Goal: Use online tool/utility: Use online tool/utility

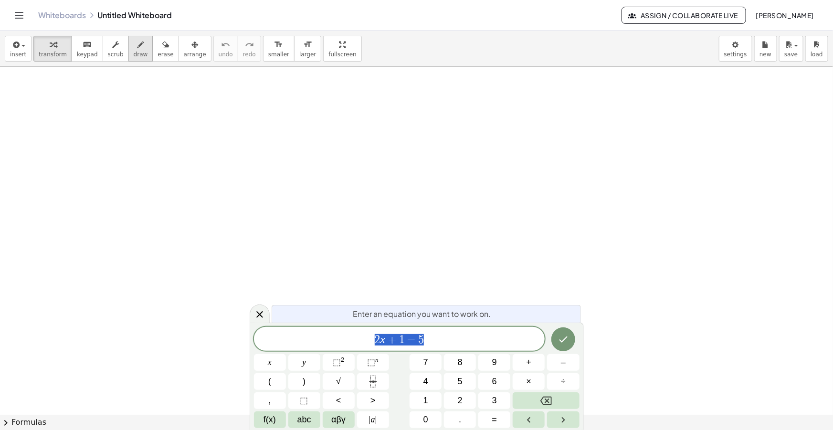
click at [135, 48] on div "button" at bounding box center [141, 44] width 14 height 11
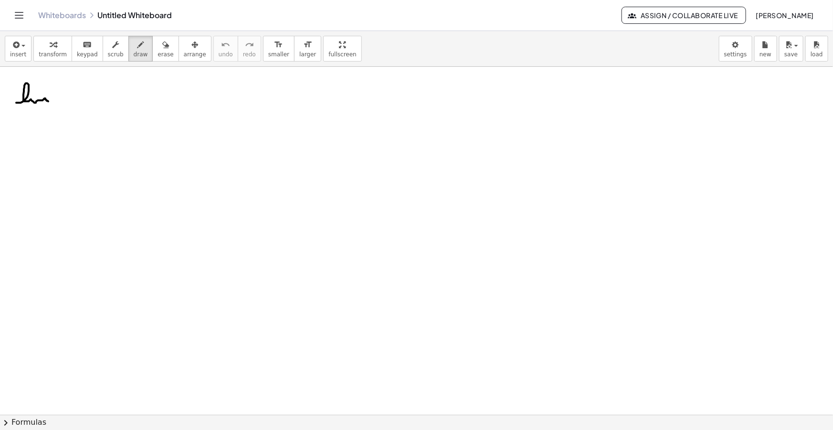
drag, startPoint x: 16, startPoint y: 103, endPoint x: 51, endPoint y: 101, distance: 34.4
drag, startPoint x: 17, startPoint y: 111, endPoint x: 23, endPoint y: 109, distance: 7.1
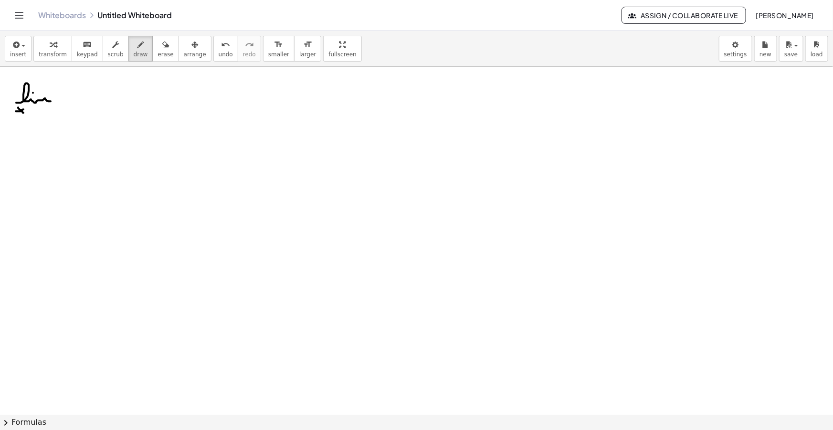
drag, startPoint x: 28, startPoint y: 110, endPoint x: 33, endPoint y: 112, distance: 5.4
click at [17, 48] on icon "button" at bounding box center [15, 44] width 9 height 11
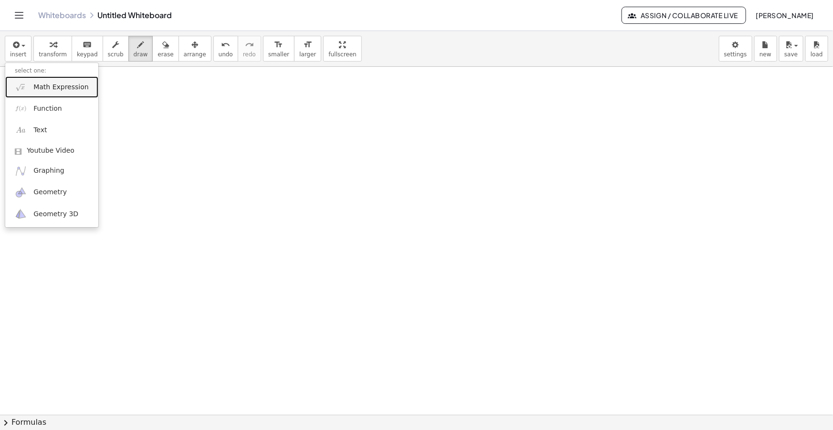
click at [51, 83] on span "Math Expression" at bounding box center [60, 88] width 55 height 10
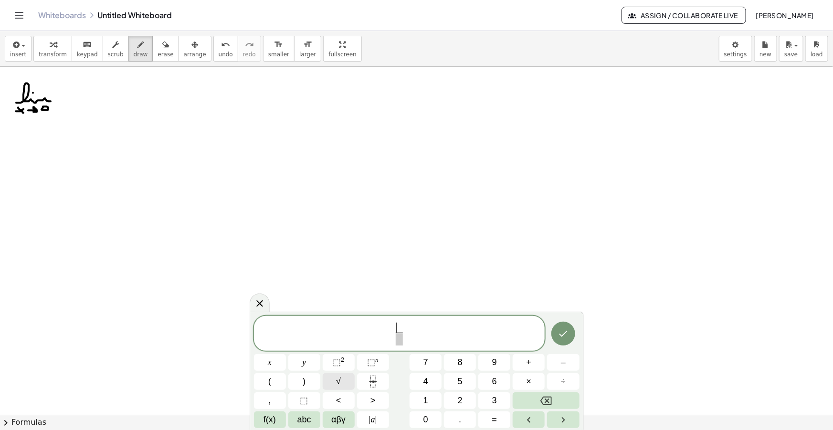
click at [342, 384] on button "√" at bounding box center [339, 381] width 32 height 17
click at [348, 377] on button "√" at bounding box center [339, 381] width 32 height 17
drag, startPoint x: 415, startPoint y: 338, endPoint x: 351, endPoint y: 314, distance: 68.4
click at [562, 330] on icon "Done" at bounding box center [563, 332] width 11 height 11
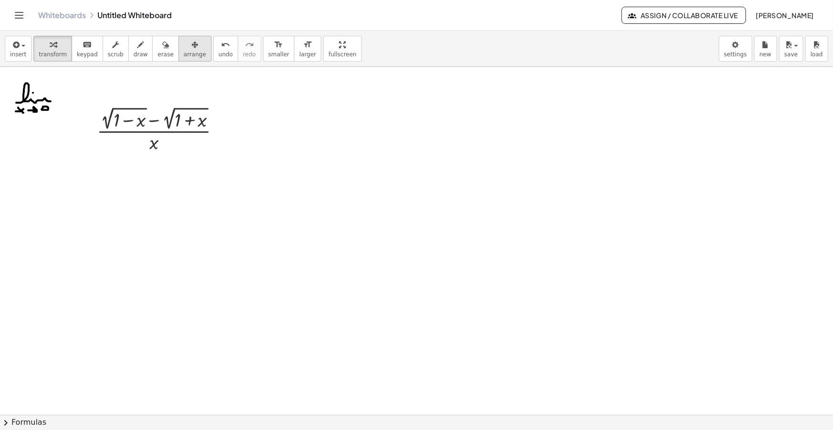
click at [179, 54] on button "arrange" at bounding box center [195, 49] width 33 height 26
click at [268, 52] on span "smaller" at bounding box center [278, 54] width 21 height 7
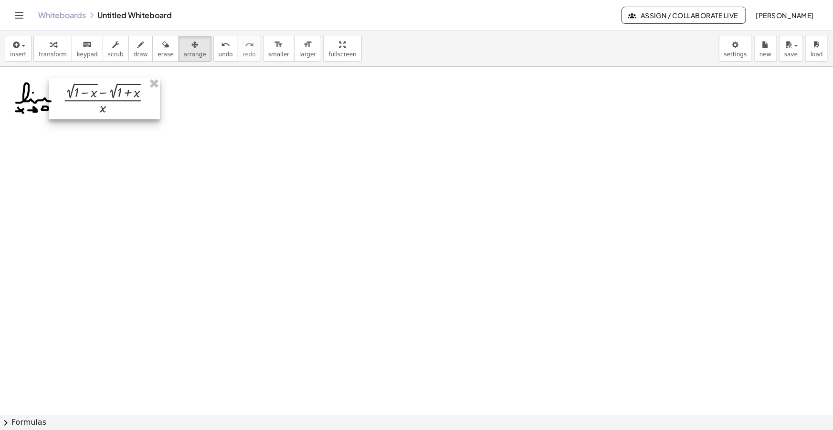
drag, startPoint x: 144, startPoint y: 102, endPoint x: 113, endPoint y: 90, distance: 33.2
click at [113, 91] on div at bounding box center [104, 99] width 111 height 42
click at [134, 53] on span "draw" at bounding box center [141, 54] width 14 height 7
drag, startPoint x: 158, startPoint y: 94, endPoint x: 164, endPoint y: 95, distance: 5.7
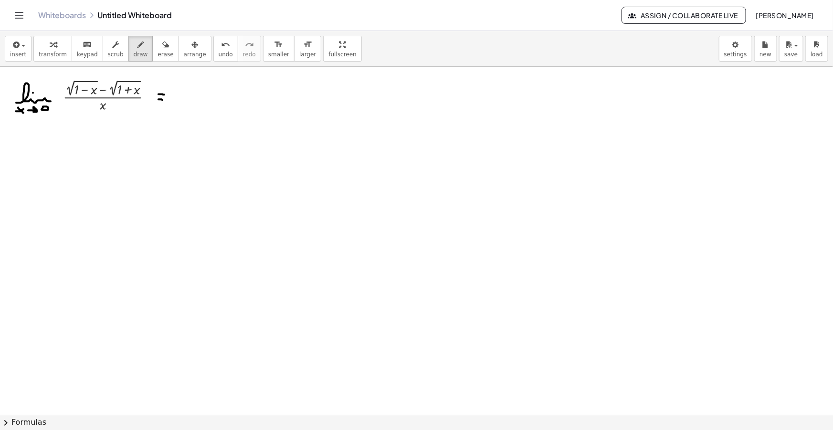
drag, startPoint x: 158, startPoint y: 99, endPoint x: 164, endPoint y: 100, distance: 5.3
drag, startPoint x: 159, startPoint y: 93, endPoint x: 202, endPoint y: 95, distance: 42.5
drag, startPoint x: 158, startPoint y: 100, endPoint x: 198, endPoint y: 107, distance: 40.8
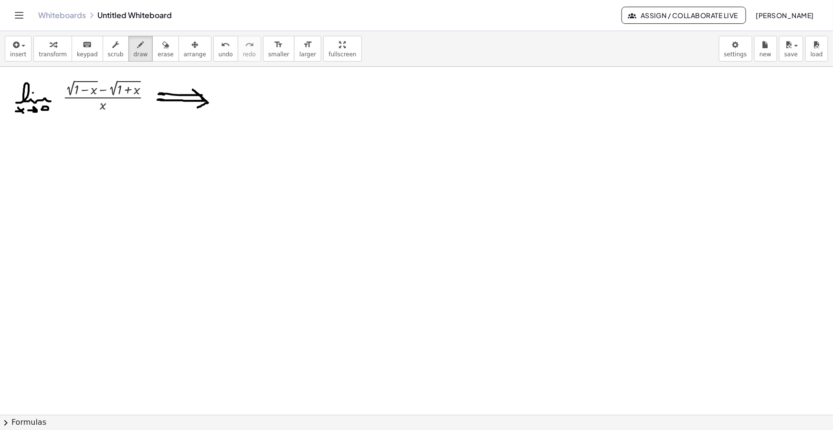
drag, startPoint x: 214, startPoint y: 93, endPoint x: 228, endPoint y: 94, distance: 13.9
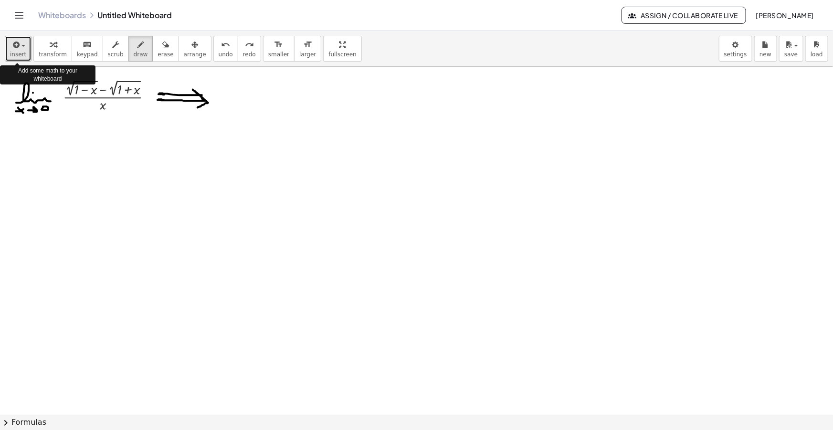
click at [20, 43] on span "button" at bounding box center [21, 45] width 2 height 7
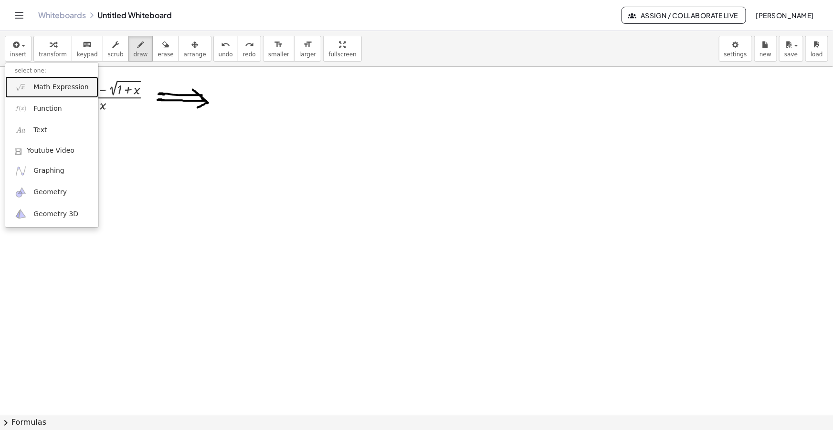
click at [59, 84] on span "Math Expression" at bounding box center [60, 88] width 55 height 10
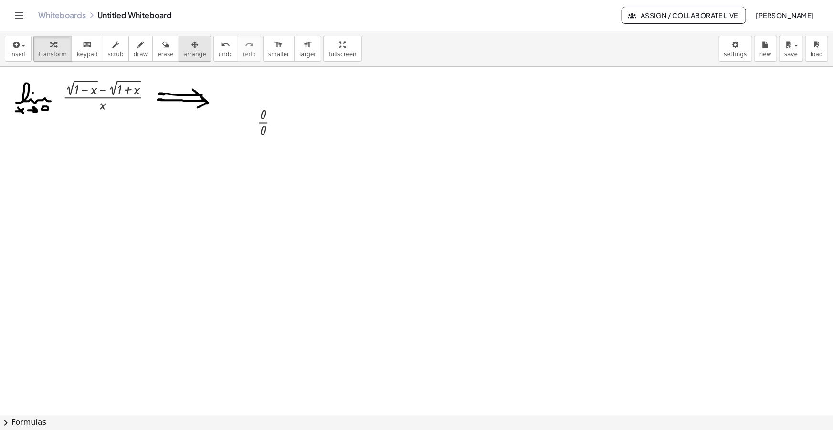
click at [179, 58] on button "arrange" at bounding box center [195, 49] width 33 height 26
drag, startPoint x: 219, startPoint y: 111, endPoint x: 211, endPoint y: 101, distance: 12.9
click at [211, 101] on div at bounding box center [226, 95] width 43 height 40
click at [137, 47] on icon "button" at bounding box center [140, 44] width 7 height 11
drag, startPoint x: 9, startPoint y: 156, endPoint x: 16, endPoint y: 158, distance: 7.4
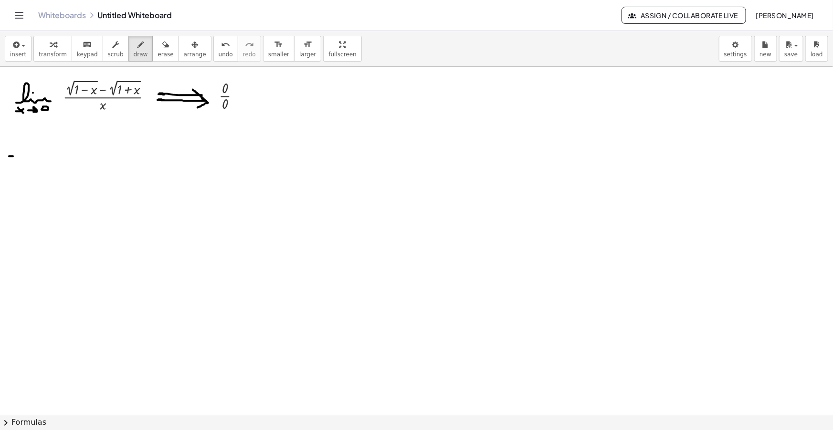
drag, startPoint x: 7, startPoint y: 162, endPoint x: 14, endPoint y: 163, distance: 6.8
drag, startPoint x: 27, startPoint y: 170, endPoint x: 64, endPoint y: 168, distance: 37.3
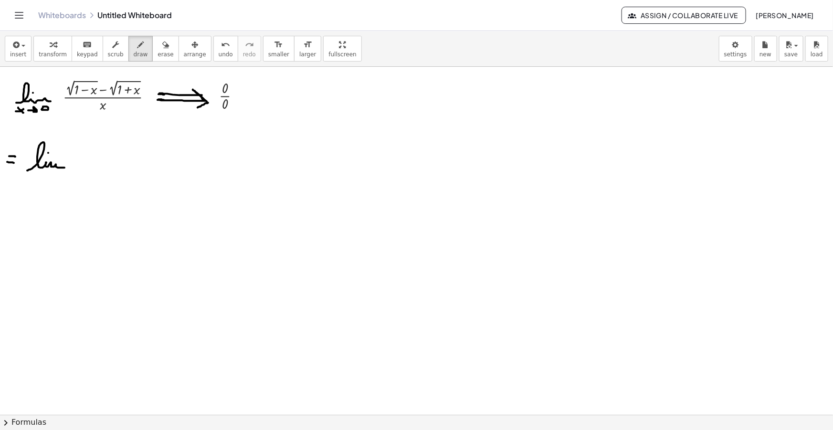
drag, startPoint x: 26, startPoint y: 178, endPoint x: 34, endPoint y: 188, distance: 12.6
drag, startPoint x: 28, startPoint y: 185, endPoint x: 33, endPoint y: 178, distance: 8.5
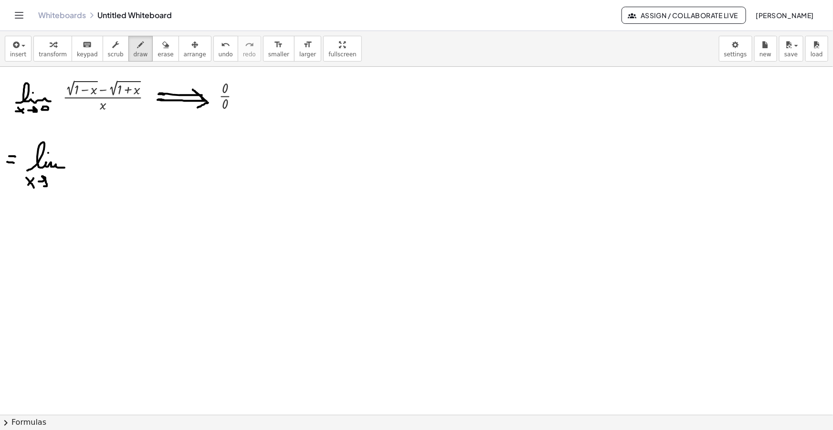
drag, startPoint x: 39, startPoint y: 181, endPoint x: 44, endPoint y: 186, distance: 7.1
click at [11, 43] on icon "button" at bounding box center [15, 44] width 9 height 11
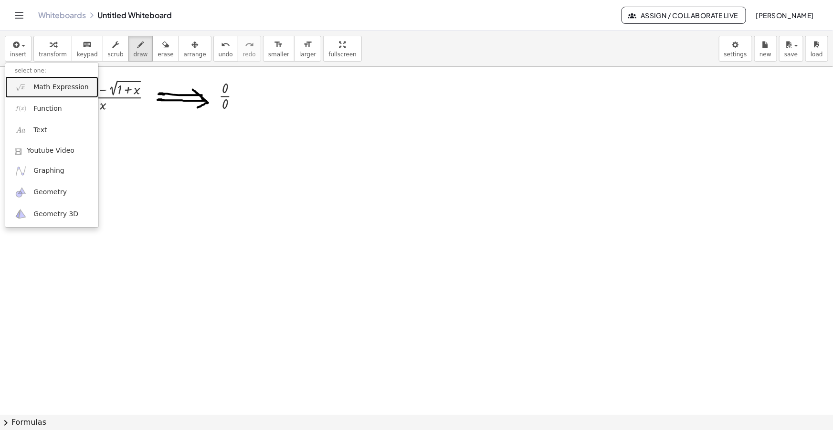
click at [55, 87] on span "Math Expression" at bounding box center [60, 88] width 55 height 10
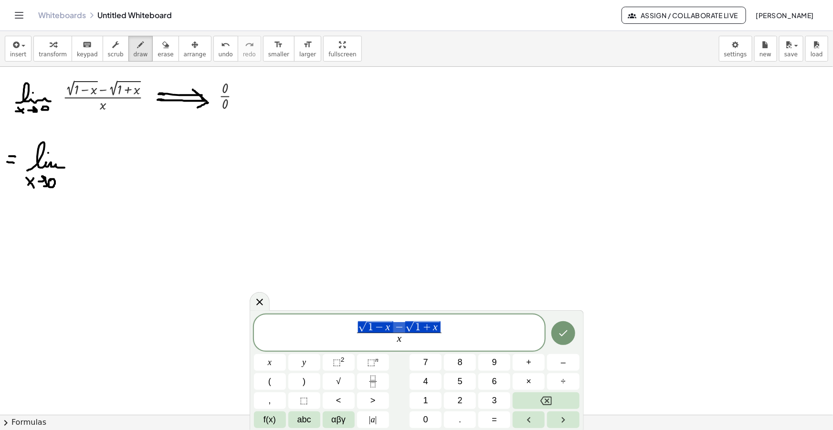
drag, startPoint x: 438, startPoint y: 326, endPoint x: 368, endPoint y: 328, distance: 70.2
drag, startPoint x: 461, startPoint y: 333, endPoint x: 467, endPoint y: 341, distance: 10.1
click at [461, 333] on span "√ 1 − x − √ 1 + x x ​" at bounding box center [399, 333] width 291 height 27
click at [449, 329] on span "−" at bounding box center [447, 328] width 12 height 11
click at [456, 342] on span at bounding box center [447, 339] width 85 height 13
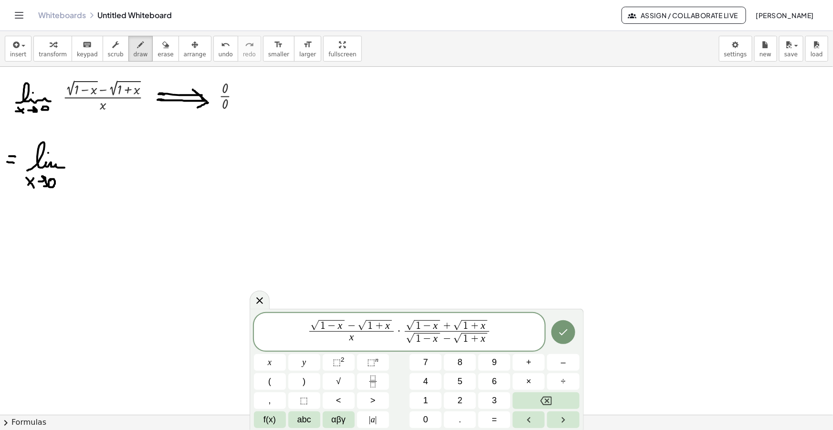
click at [450, 339] on span "−" at bounding box center [447, 339] width 12 height 11
click at [559, 335] on icon "Done" at bounding box center [563, 331] width 11 height 11
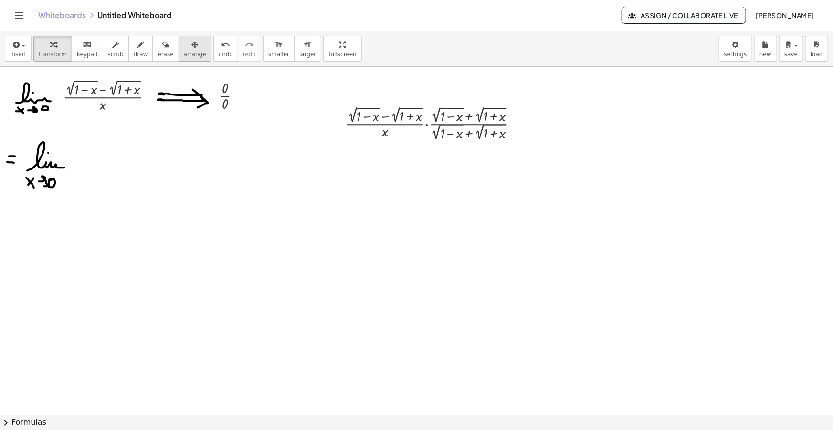
click at [184, 54] on span "arrange" at bounding box center [195, 54] width 22 height 7
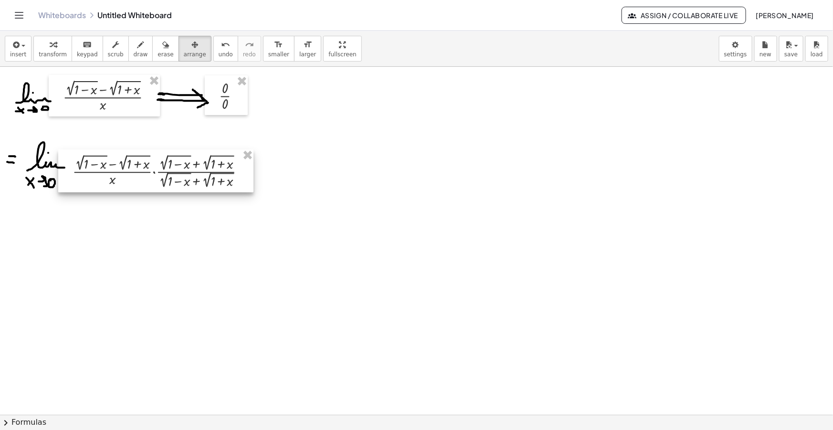
drag, startPoint x: 449, startPoint y: 129, endPoint x: 175, endPoint y: 176, distance: 278.0
click at [175, 175] on div at bounding box center [155, 170] width 195 height 43
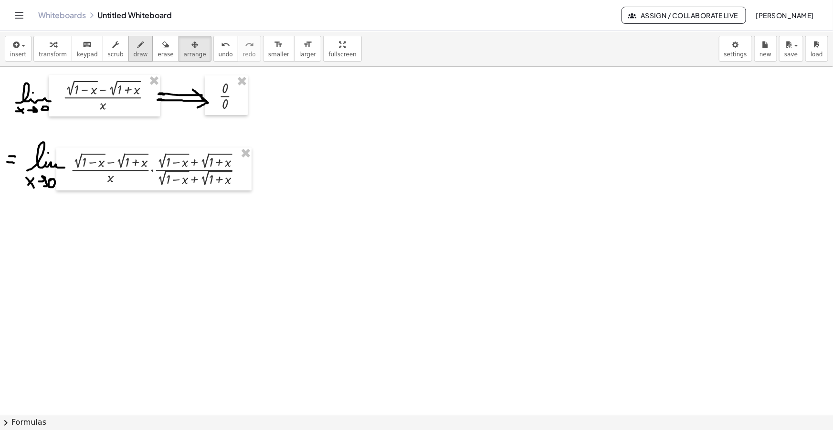
click at [137, 45] on button "draw" at bounding box center [140, 49] width 25 height 26
drag, startPoint x: 245, startPoint y: 168, endPoint x: 250, endPoint y: 168, distance: 5.3
drag, startPoint x: 245, startPoint y: 174, endPoint x: 251, endPoint y: 174, distance: 6.2
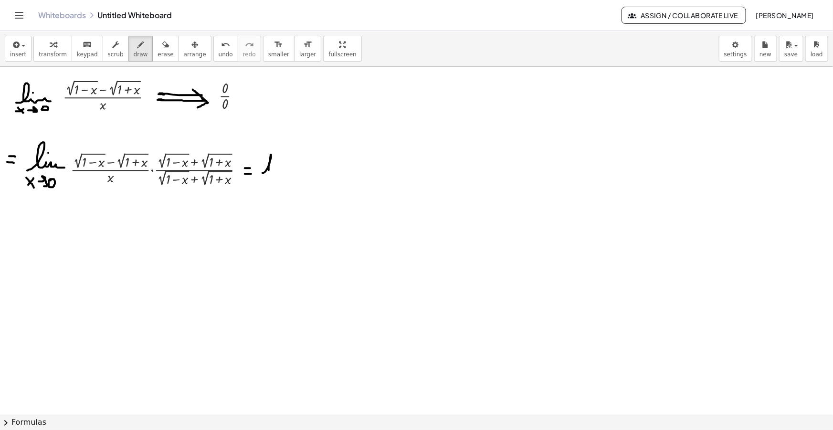
drag, startPoint x: 263, startPoint y: 173, endPoint x: 273, endPoint y: 171, distance: 10.7
drag, startPoint x: 262, startPoint y: 175, endPoint x: 287, endPoint y: 176, distance: 24.9
drag, startPoint x: 279, startPoint y: 165, endPoint x: 277, endPoint y: 171, distance: 6.5
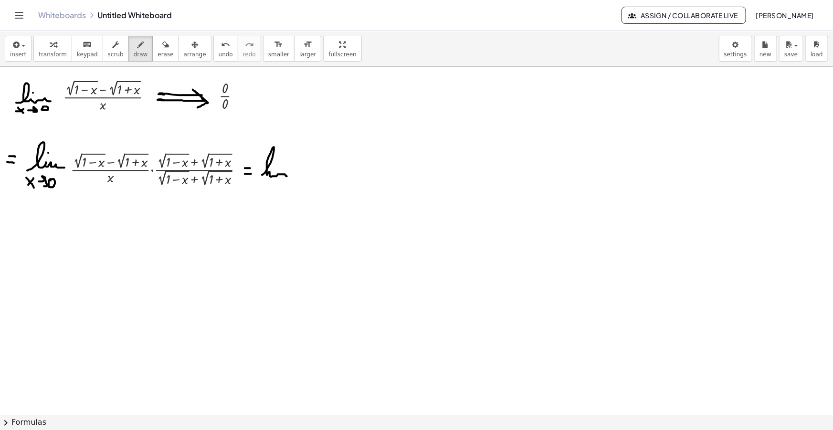
drag, startPoint x: 252, startPoint y: 180, endPoint x: 258, endPoint y: 183, distance: 7.3
drag, startPoint x: 260, startPoint y: 184, endPoint x: 267, endPoint y: 193, distance: 11.2
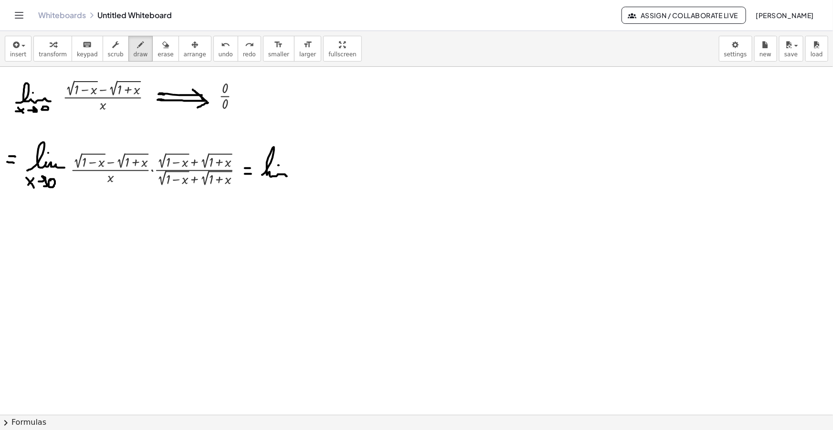
drag, startPoint x: 259, startPoint y: 181, endPoint x: 263, endPoint y: 186, distance: 6.8
drag, startPoint x: 259, startPoint y: 186, endPoint x: 265, endPoint y: 181, distance: 7.5
drag, startPoint x: 270, startPoint y: 186, endPoint x: 276, endPoint y: 189, distance: 6.6
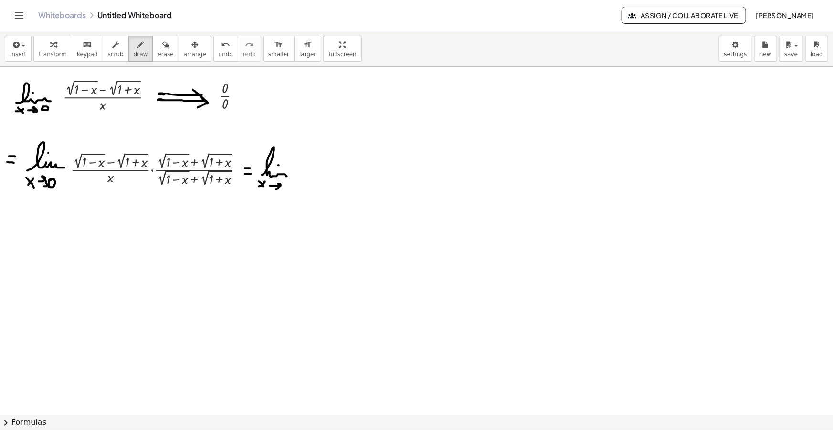
click at [18, 48] on icon "button" at bounding box center [15, 44] width 9 height 11
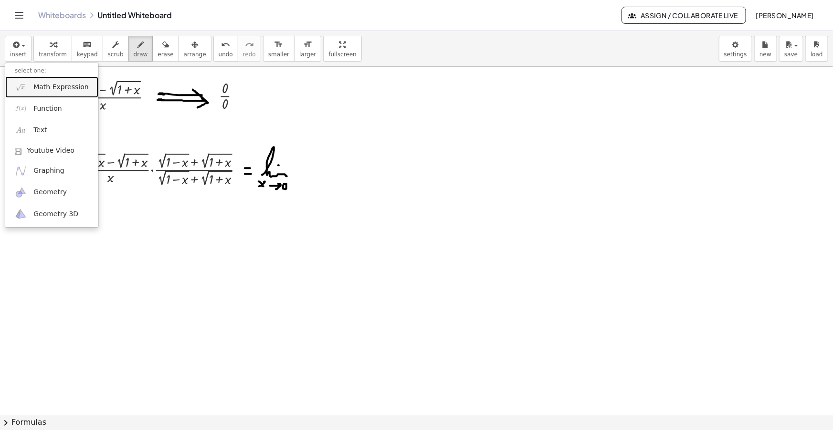
click at [42, 89] on span "Math Expression" at bounding box center [60, 88] width 55 height 10
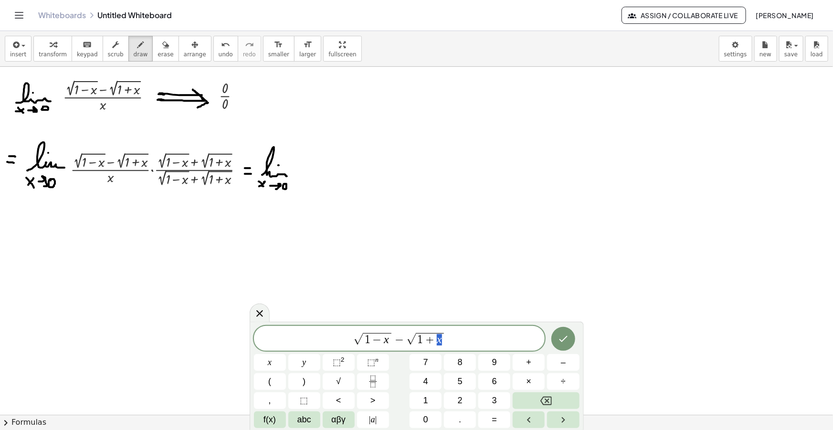
drag, startPoint x: 444, startPoint y: 341, endPoint x: 310, endPoint y: 334, distance: 134.8
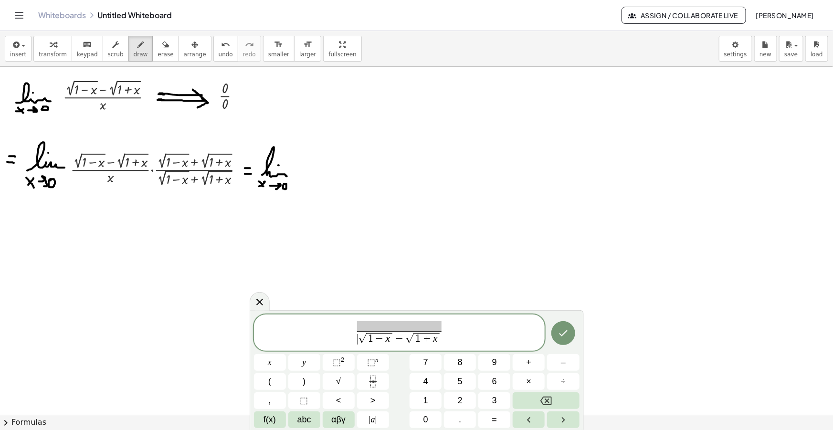
click at [359, 338] on span "√" at bounding box center [362, 339] width 9 height 10
click at [446, 335] on span ")" at bounding box center [446, 337] width 6 height 14
click at [409, 315] on div "x ( √ 1 − x − √ 1 + x ) ​ ​" at bounding box center [399, 331] width 291 height 39
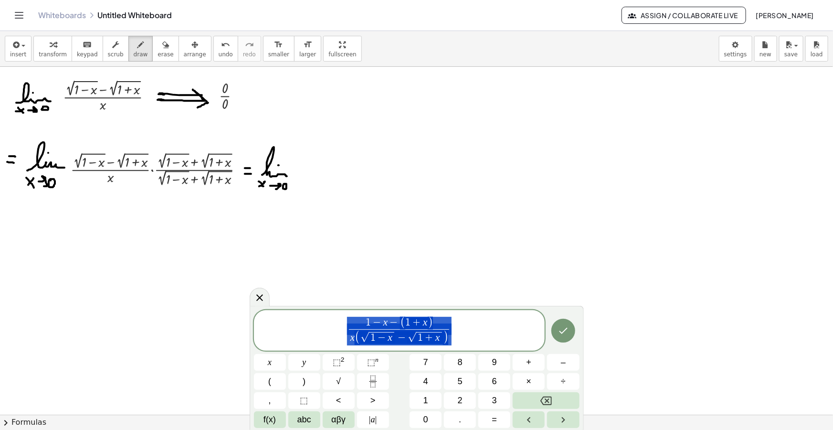
drag, startPoint x: 463, startPoint y: 333, endPoint x: 358, endPoint y: 326, distance: 106.2
click at [358, 326] on span "1 − x − ( 1 + x ) x ( √ 1 − x − √ 1 + x ) ​" at bounding box center [399, 331] width 291 height 31
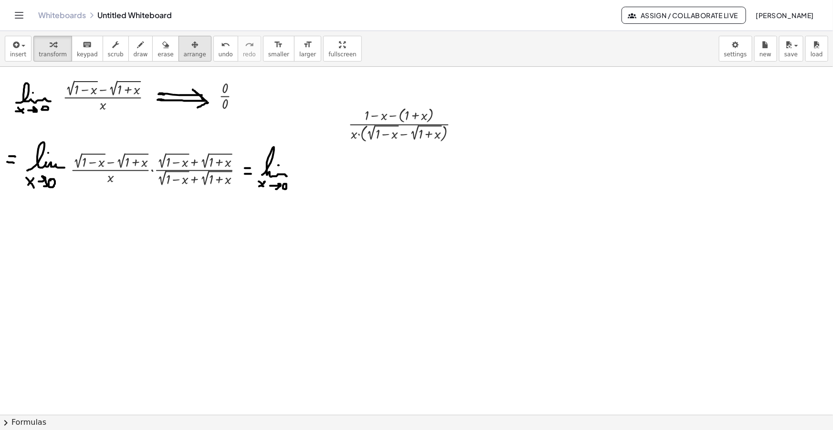
click at [189, 48] on button "arrange" at bounding box center [195, 49] width 33 height 26
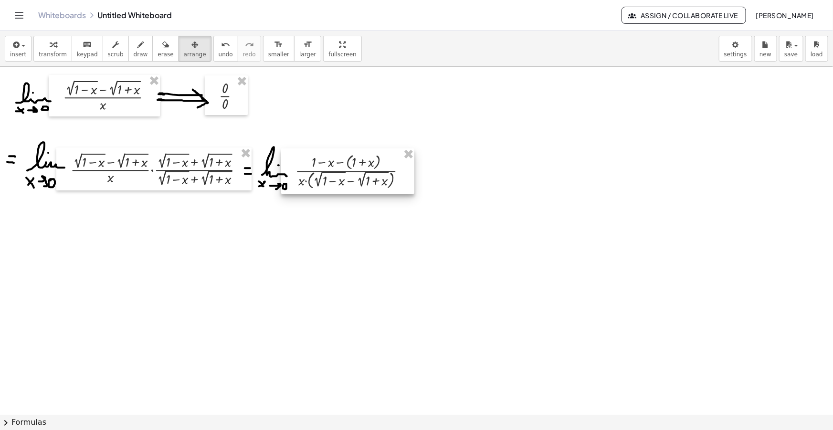
drag, startPoint x: 409, startPoint y: 133, endPoint x: 356, endPoint y: 180, distance: 71.3
click at [356, 180] on div at bounding box center [347, 170] width 133 height 45
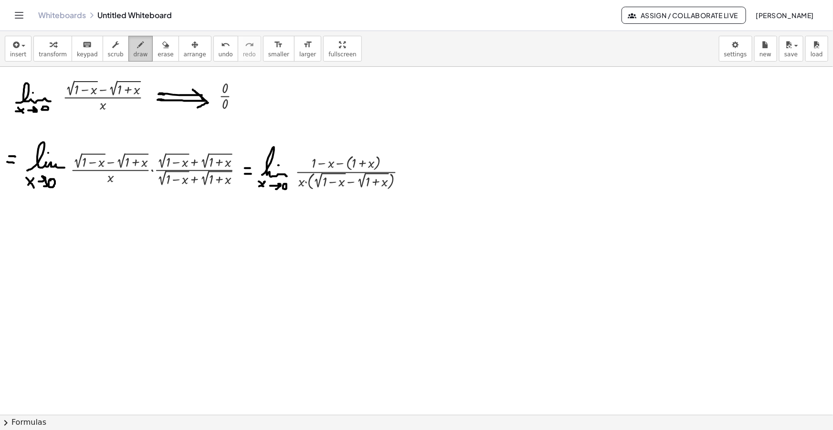
click at [137, 48] on icon "button" at bounding box center [140, 44] width 7 height 11
drag, startPoint x: 400, startPoint y: 174, endPoint x: 407, endPoint y: 174, distance: 6.2
drag, startPoint x: 418, startPoint y: 172, endPoint x: 455, endPoint y: 172, distance: 37.2
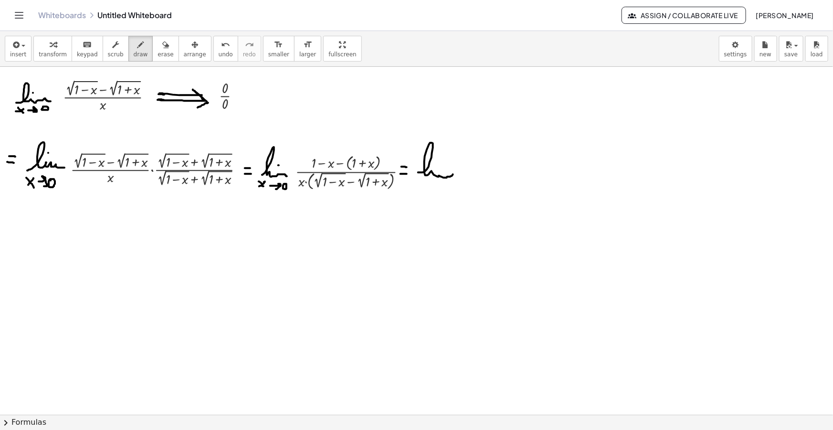
drag, startPoint x: 417, startPoint y: 190, endPoint x: 423, endPoint y: 185, distance: 8.1
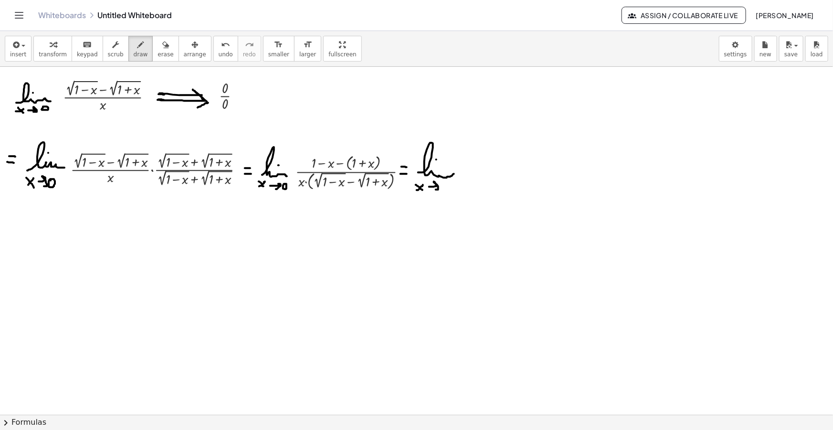
drag, startPoint x: 431, startPoint y: 187, endPoint x: 436, endPoint y: 189, distance: 6.0
click at [20, 47] on span "button" at bounding box center [21, 45] width 2 height 7
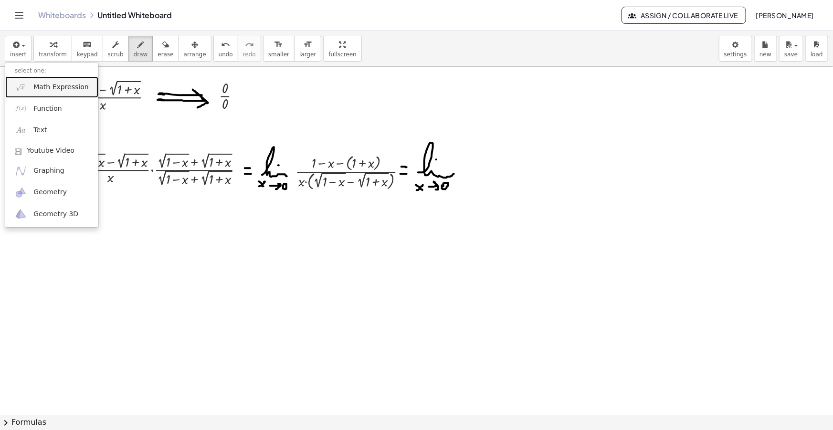
click at [34, 92] on link "Math Expression" at bounding box center [51, 86] width 93 height 21
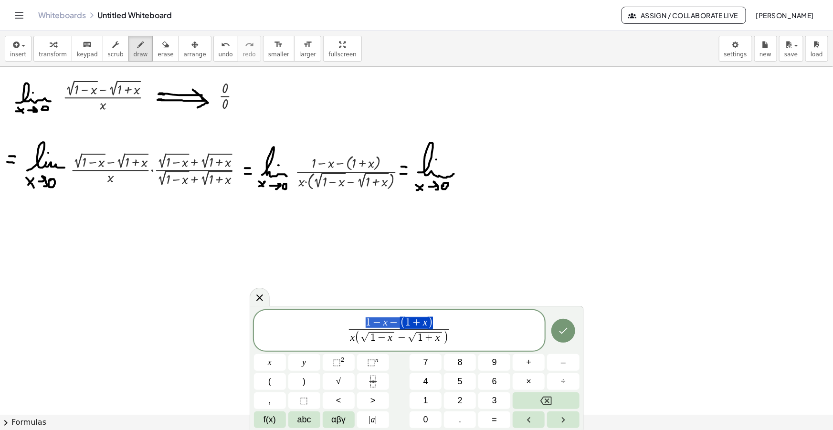
drag, startPoint x: 432, startPoint y: 318, endPoint x: 365, endPoint y: 322, distance: 67.4
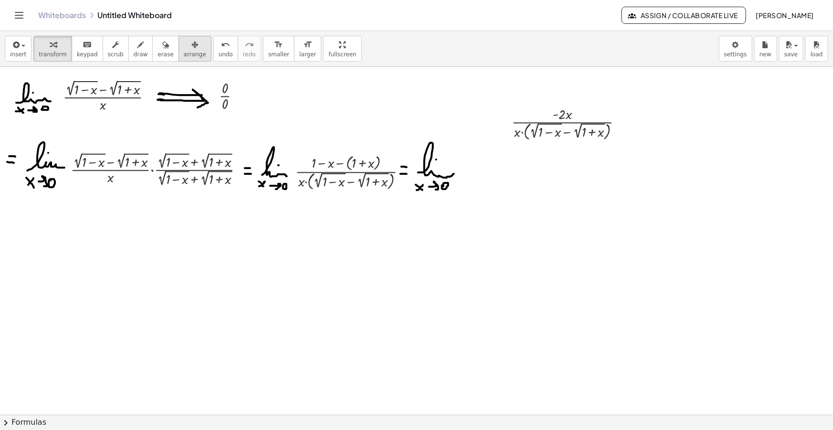
click at [174, 35] on div "insert select one: Math Expression Function Text Youtube Video Graphing Geometr…" at bounding box center [416, 49] width 833 height 36
click at [179, 36] on button "arrange" at bounding box center [195, 49] width 33 height 26
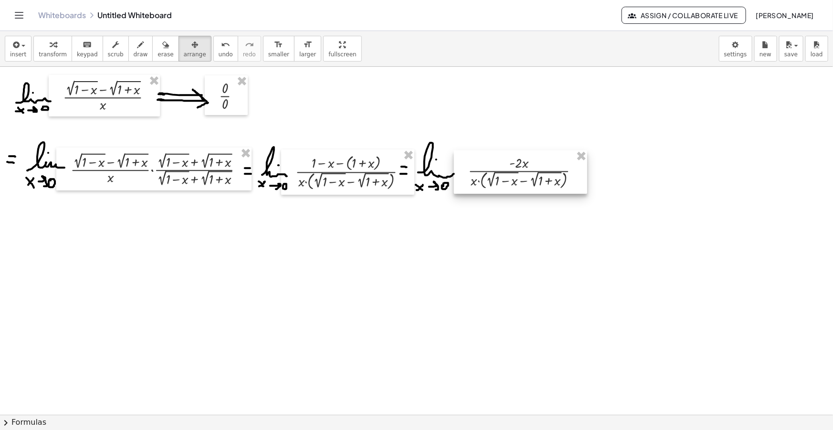
drag, startPoint x: 524, startPoint y: 158, endPoint x: 483, endPoint y: 170, distance: 43.5
click at [483, 170] on div at bounding box center [520, 171] width 133 height 43
click at [134, 51] on span "draw" at bounding box center [141, 54] width 14 height 7
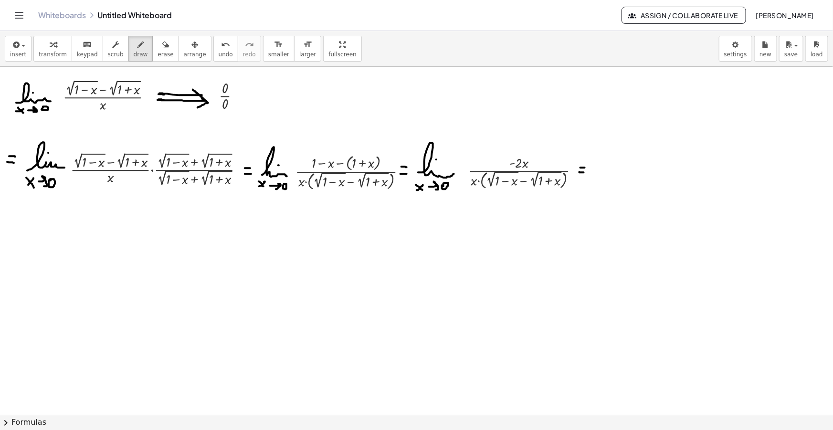
drag, startPoint x: 7, startPoint y: 221, endPoint x: 13, endPoint y: 221, distance: 6.7
drag, startPoint x: 7, startPoint y: 226, endPoint x: 14, endPoint y: 226, distance: 6.7
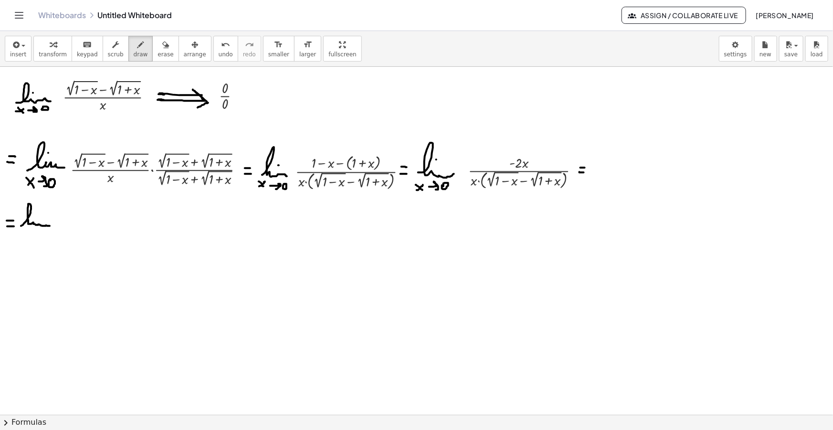
drag, startPoint x: 21, startPoint y: 226, endPoint x: 49, endPoint y: 224, distance: 28.2
drag, startPoint x: 23, startPoint y: 232, endPoint x: 27, endPoint y: 238, distance: 6.9
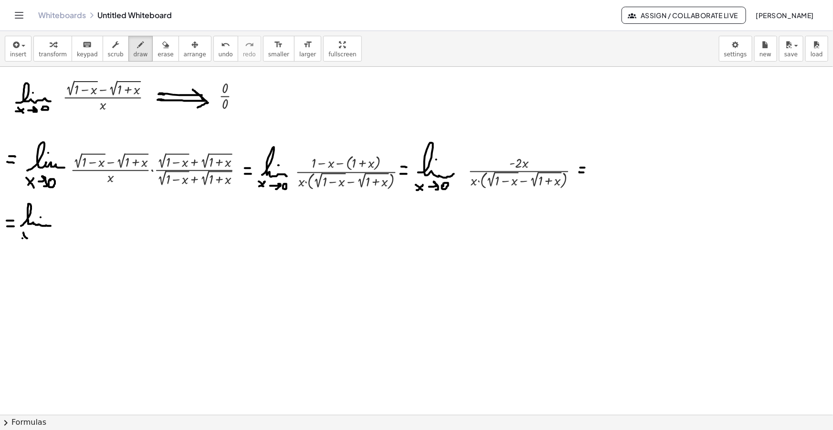
drag, startPoint x: 30, startPoint y: 235, endPoint x: 35, endPoint y: 238, distance: 5.8
click at [10, 54] on span "insert" at bounding box center [18, 54] width 16 height 7
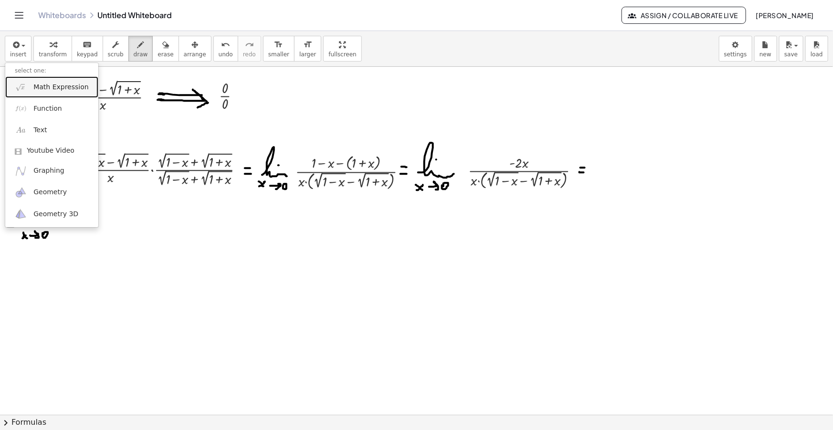
click at [38, 89] on span "Math Expression" at bounding box center [60, 88] width 55 height 10
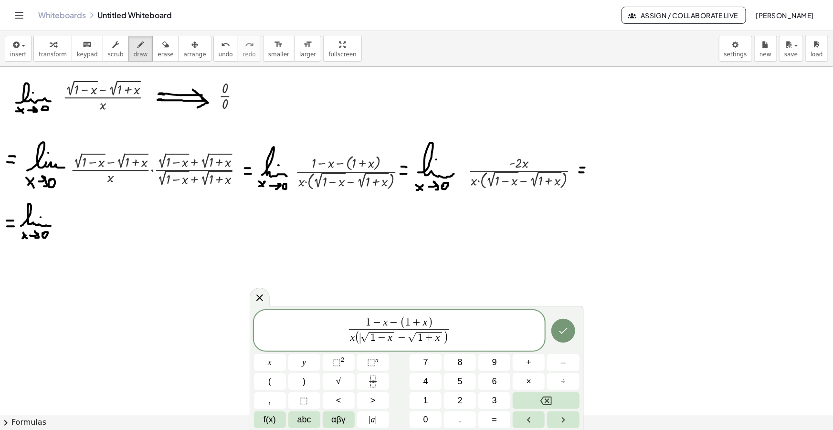
click at [360, 338] on span "√" at bounding box center [364, 338] width 9 height 10
drag, startPoint x: 433, startPoint y: 325, endPoint x: 369, endPoint y: 323, distance: 64.0
click at [369, 323] on span "1 − x − ( 1 + x )" at bounding box center [399, 325] width 85 height 12
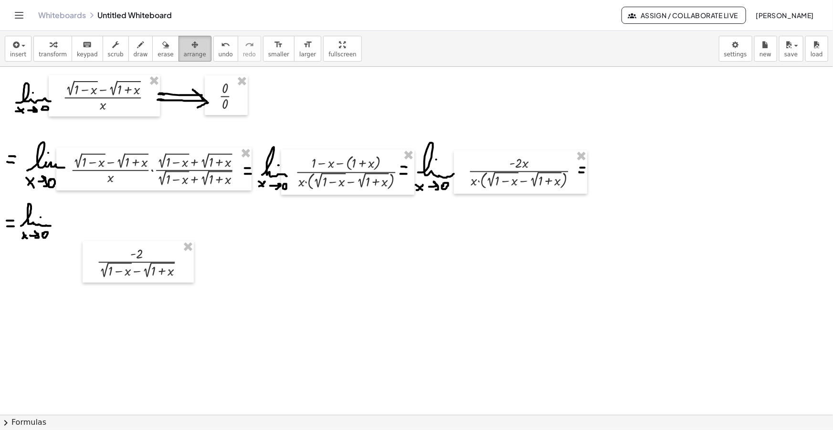
click at [192, 52] on button "arrange" at bounding box center [195, 49] width 33 height 26
click at [189, 52] on button "arrange" at bounding box center [195, 49] width 33 height 26
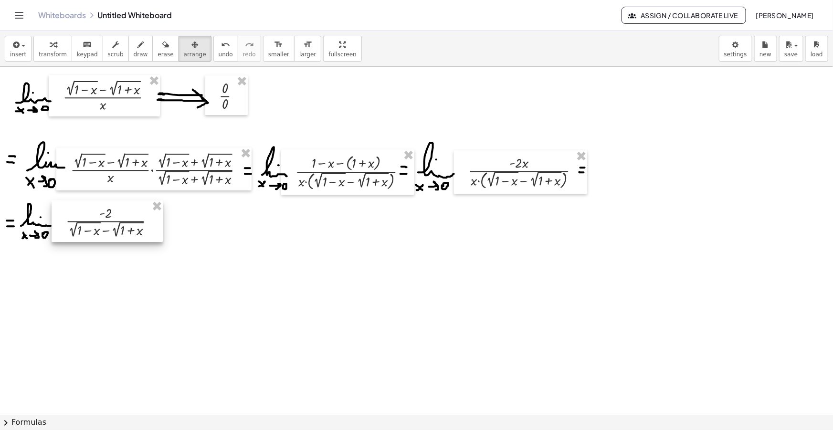
drag, startPoint x: 157, startPoint y: 272, endPoint x: 126, endPoint y: 232, distance: 50.7
click at [126, 232] on div at bounding box center [107, 221] width 111 height 42
click at [367, 52] on div "insert select one: Math Expression Function Text Youtube Video Graphing Geometr…" at bounding box center [416, 49] width 833 height 36
drag, startPoint x: 173, startPoint y: 221, endPoint x: 179, endPoint y: 221, distance: 5.3
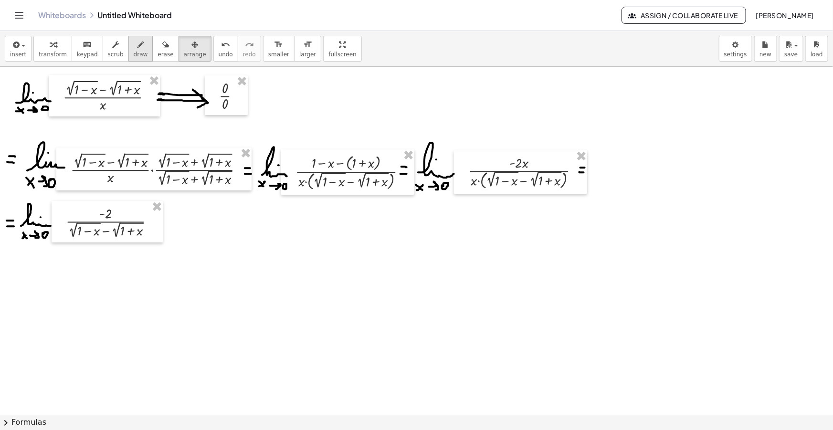
click at [134, 54] on span "draw" at bounding box center [141, 54] width 14 height 7
drag, startPoint x: 161, startPoint y: 223, endPoint x: 168, endPoint y: 223, distance: 6.7
drag, startPoint x: 175, startPoint y: 220, endPoint x: 182, endPoint y: 219, distance: 6.8
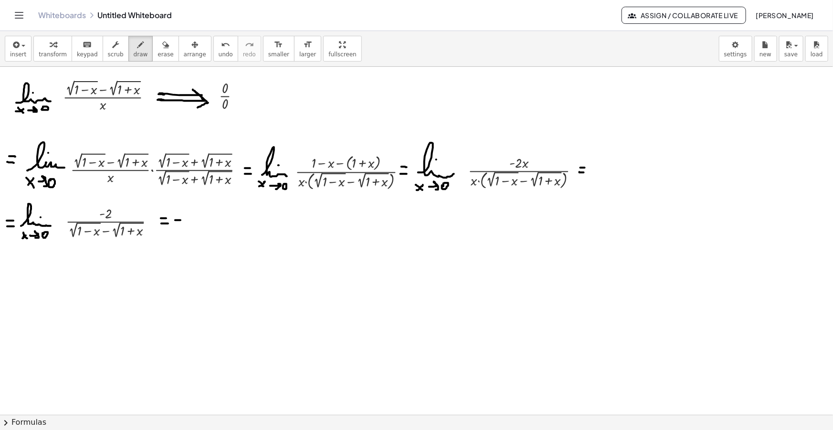
drag, startPoint x: 213, startPoint y: 205, endPoint x: 215, endPoint y: 225, distance: 20.6
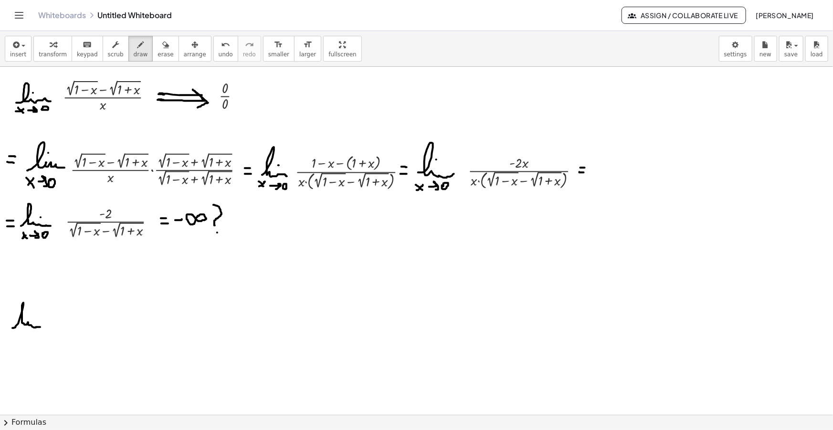
drag, startPoint x: 18, startPoint y: 324, endPoint x: 43, endPoint y: 320, distance: 25.1
drag, startPoint x: 39, startPoint y: 315, endPoint x: 23, endPoint y: 334, distance: 25.1
drag, startPoint x: 15, startPoint y: 333, endPoint x: 20, endPoint y: 341, distance: 8.8
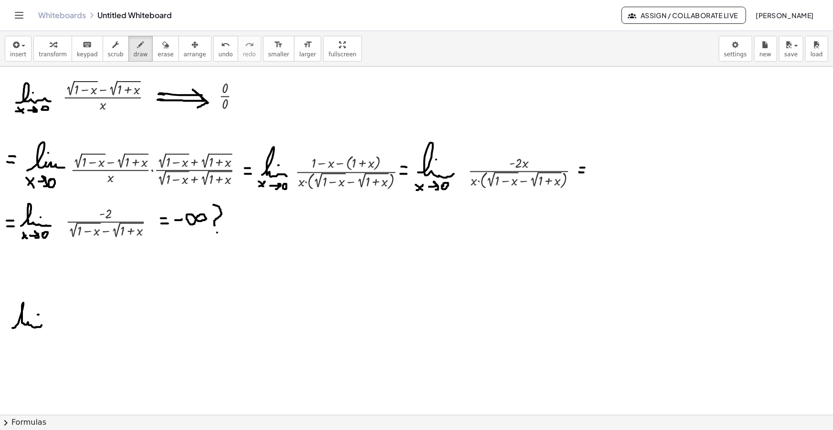
drag, startPoint x: 13, startPoint y: 340, endPoint x: 23, endPoint y: 334, distance: 12.2
drag, startPoint x: 26, startPoint y: 339, endPoint x: 33, endPoint y: 339, distance: 7.2
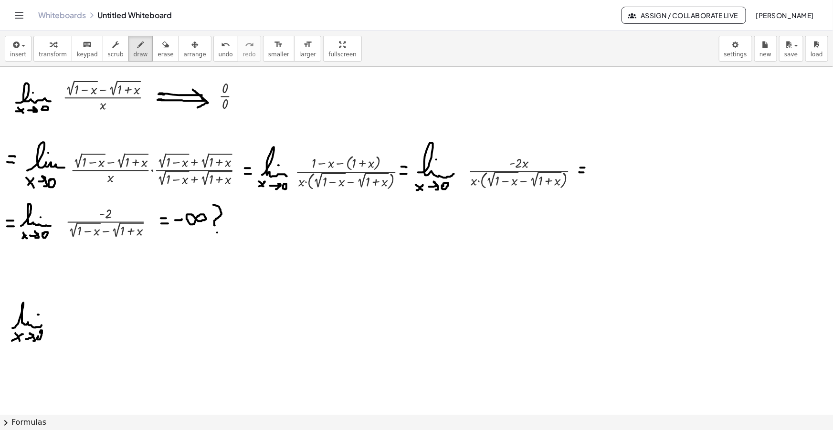
click at [25, 59] on button "insert" at bounding box center [18, 49] width 27 height 26
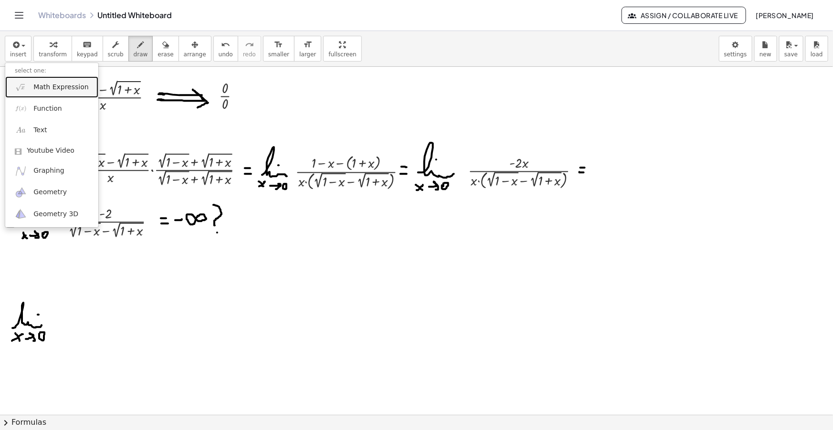
click at [50, 83] on span "Math Expression" at bounding box center [60, 88] width 55 height 10
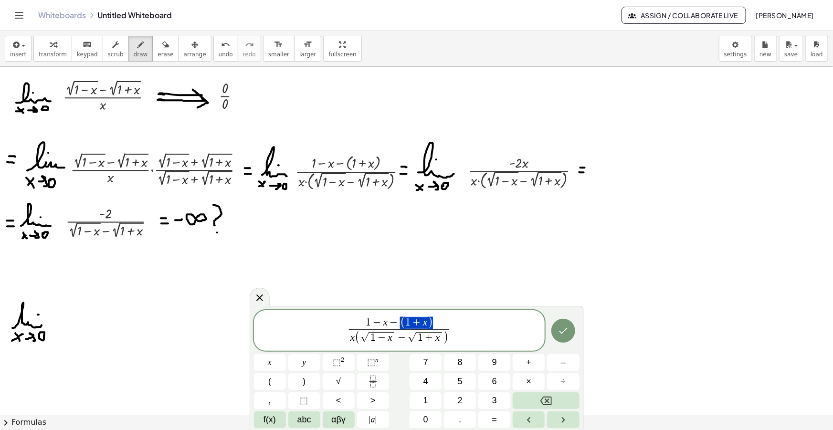
drag, startPoint x: 432, startPoint y: 320, endPoint x: 394, endPoint y: 320, distance: 37.2
drag, startPoint x: 448, startPoint y: 338, endPoint x: 379, endPoint y: 335, distance: 69.3
drag, startPoint x: 432, startPoint y: 325, endPoint x: 368, endPoint y: 325, distance: 64.0
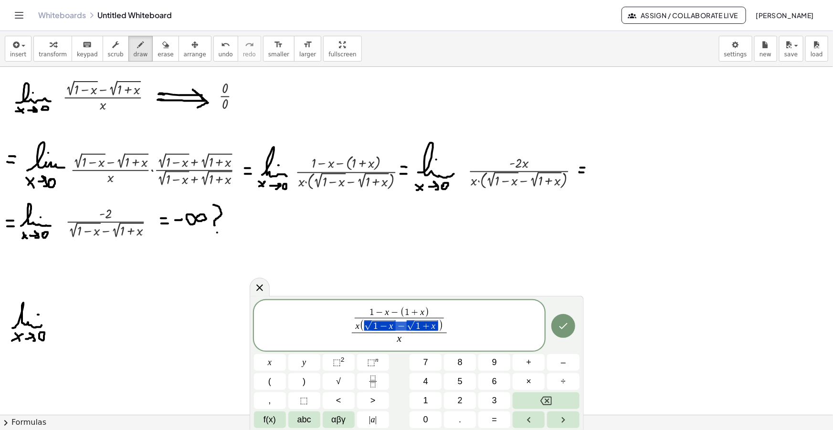
drag, startPoint x: 435, startPoint y: 326, endPoint x: 376, endPoint y: 324, distance: 59.2
drag, startPoint x: 416, startPoint y: 325, endPoint x: 380, endPoint y: 312, distance: 38.5
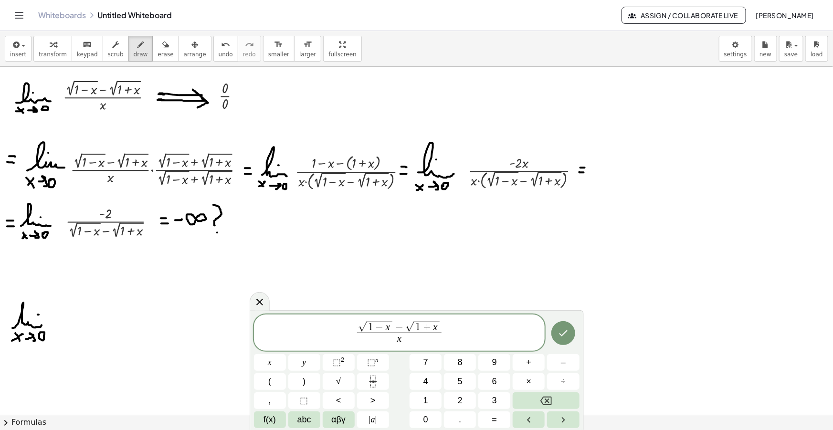
click at [370, 329] on span "1" at bounding box center [370, 327] width 5 height 11
